Goal: Information Seeking & Learning: Learn about a topic

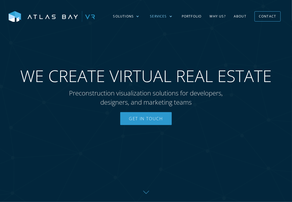
click at [168, 17] on div "Services" at bounding box center [160, 17] width 33 height 16
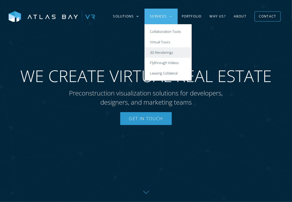
click at [162, 50] on link "3D Renderings" at bounding box center [167, 52] width 47 height 11
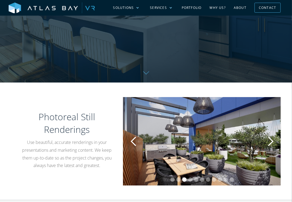
scroll to position [209, 0]
